Goal: Task Accomplishment & Management: Use online tool/utility

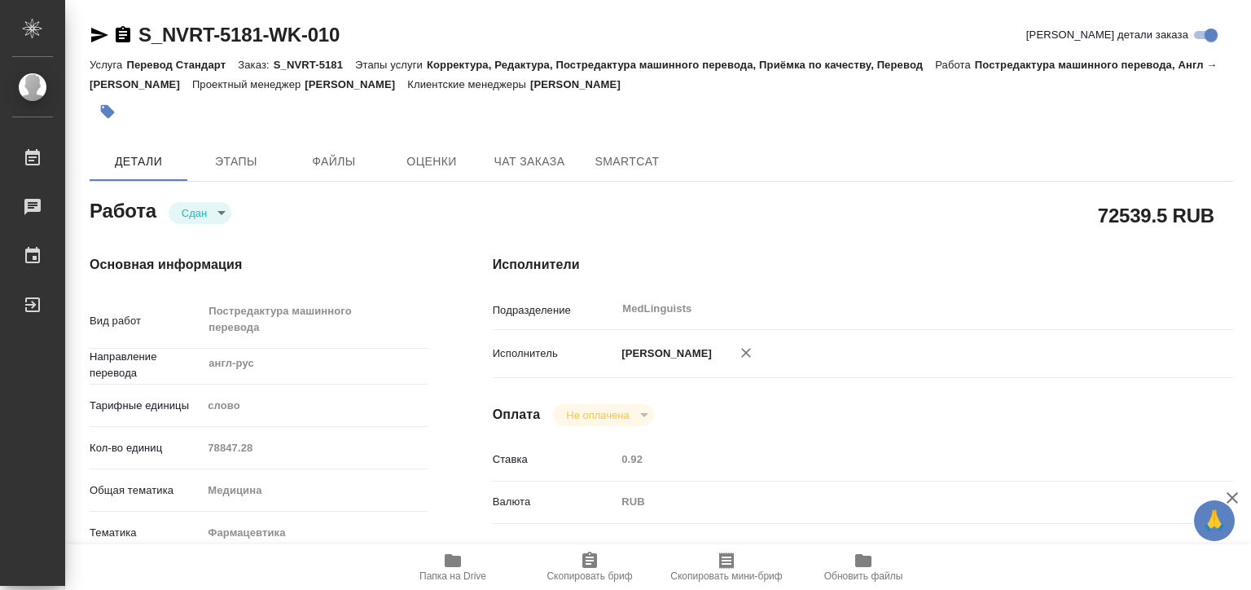
type textarea "x"
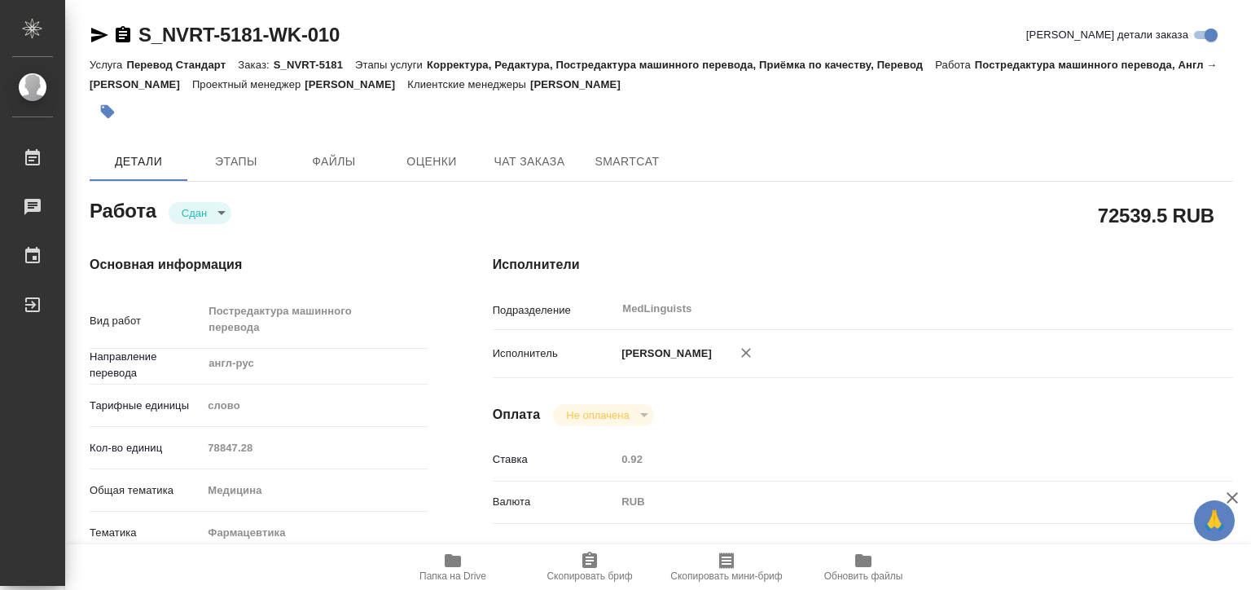
type textarea "x"
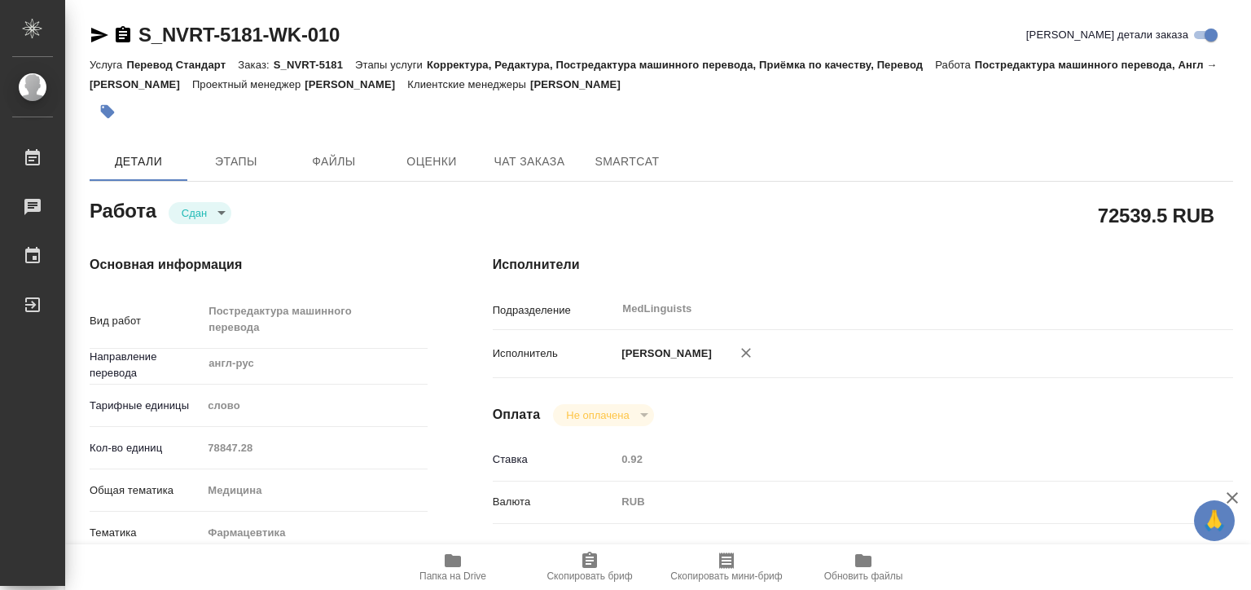
type textarea "x"
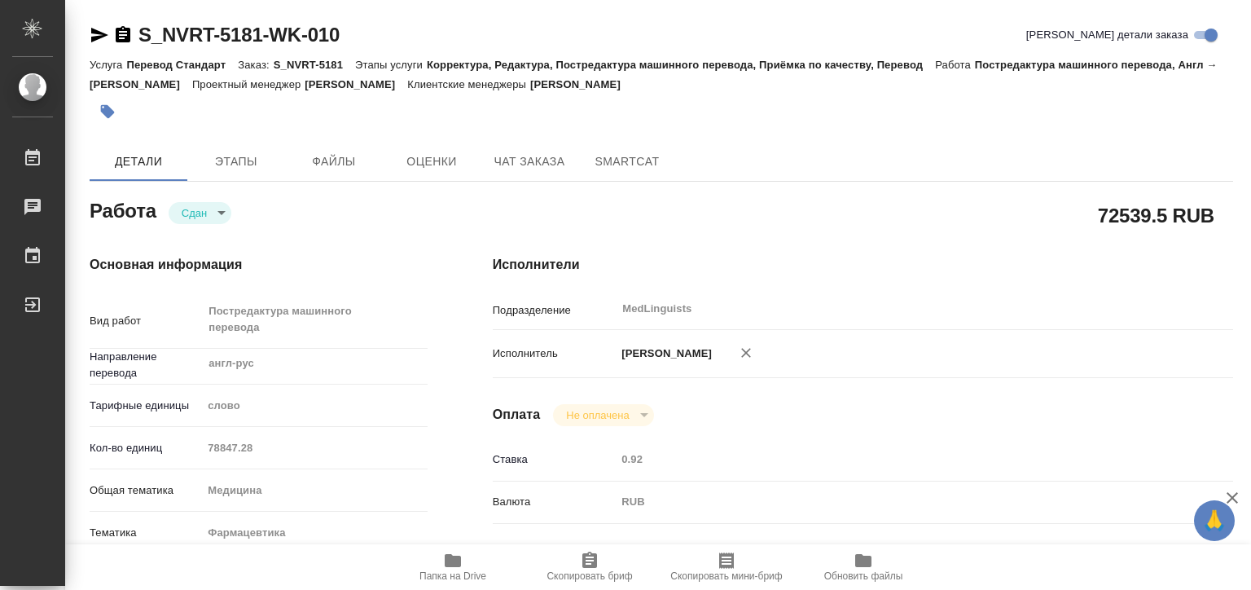
scroll to position [244, 0]
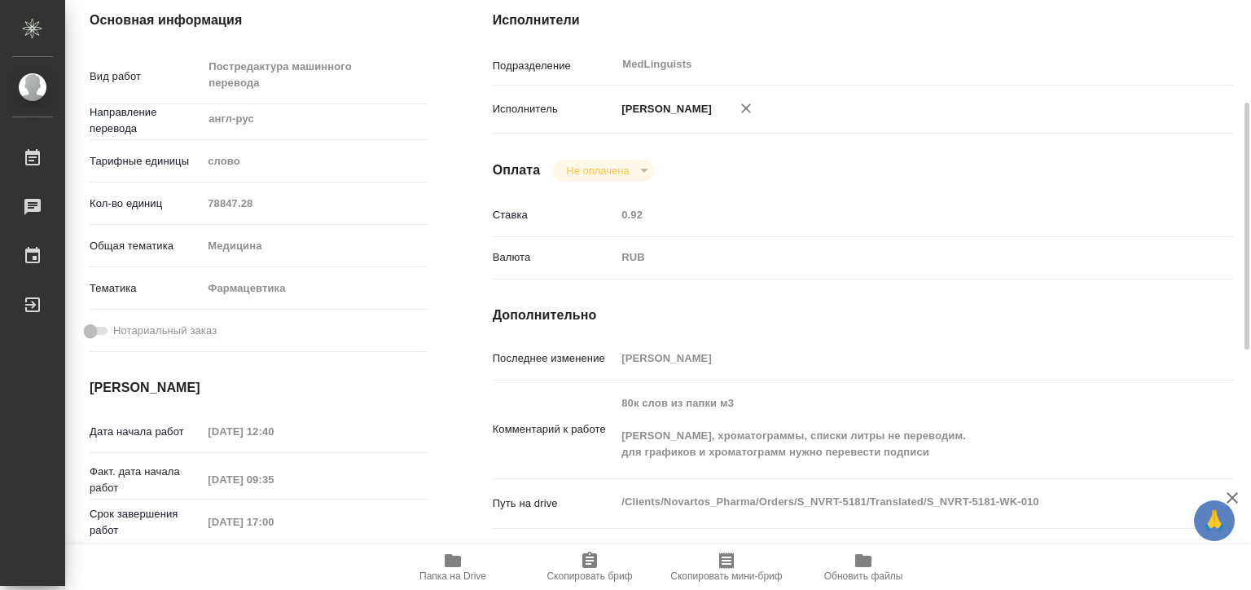
click at [169, 198] on div "Кол-во единиц 78847.28" at bounding box center [259, 203] width 338 height 29
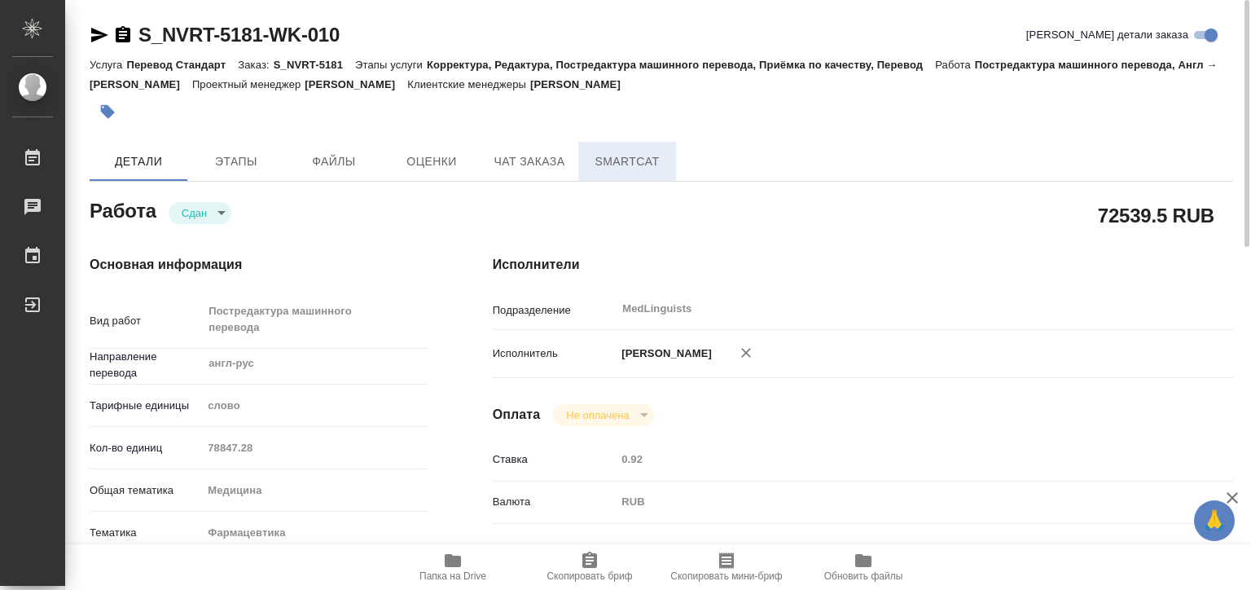
click at [645, 164] on span "SmartCat" at bounding box center [627, 161] width 78 height 20
